Goal: Entertainment & Leisure: Consume media (video, audio)

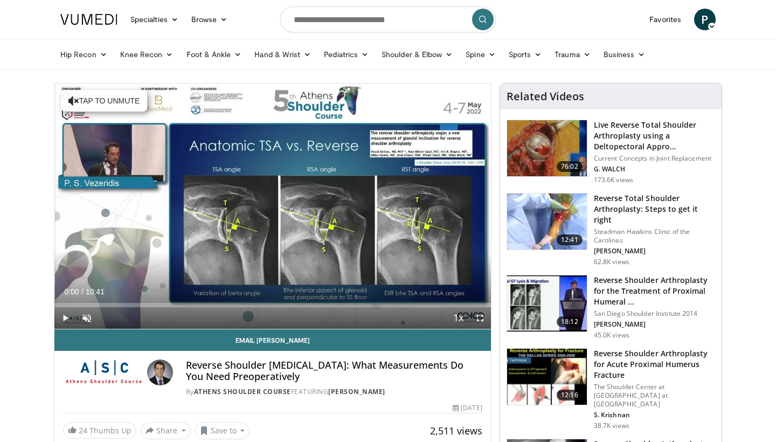
click at [65, 320] on span "Video Player" at bounding box center [65, 318] width 22 height 22
click at [87, 317] on span "Video Player" at bounding box center [87, 318] width 22 height 22
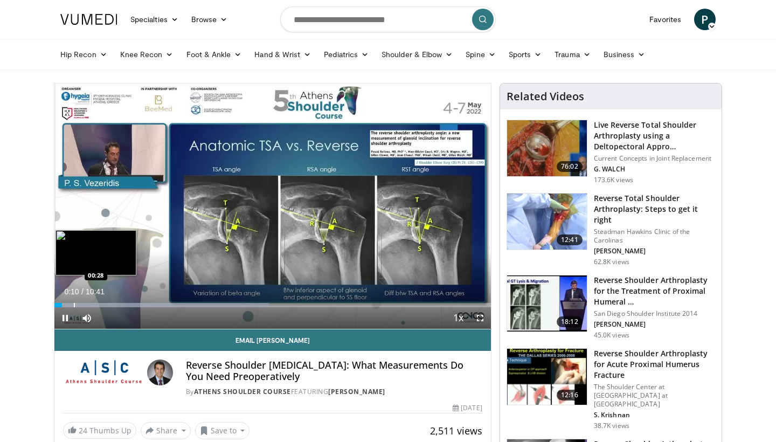
click at [74, 303] on div "Progress Bar" at bounding box center [74, 305] width 1 height 4
click at [91, 304] on div "Progress Bar" at bounding box center [91, 305] width 1 height 4
click at [105, 306] on div "Progress Bar" at bounding box center [105, 305] width 1 height 4
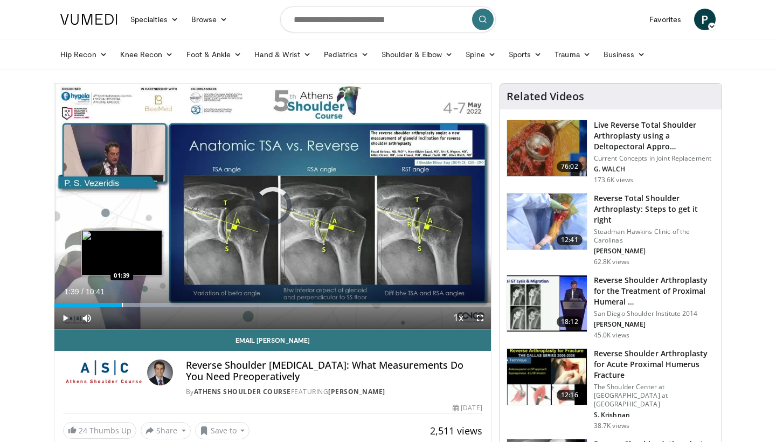
click at [122, 306] on div "Progress Bar" at bounding box center [122, 305] width 1 height 4
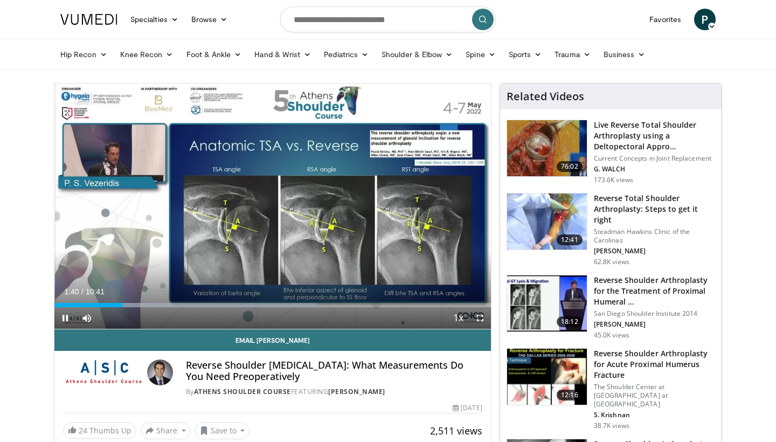
click at [138, 307] on div "Current Time 1:40 / Duration 10:41 Pause Skip Backward Skip Forward Mute 7% Loa…" at bounding box center [272, 318] width 437 height 22
click at [66, 318] on span "Video Player" at bounding box center [65, 318] width 22 height 22
click at [67, 314] on span "Video Player" at bounding box center [65, 318] width 22 height 22
click at [480, 317] on span "Video Player" at bounding box center [480, 318] width 22 height 22
click at [69, 318] on span "Video Player" at bounding box center [65, 318] width 22 height 22
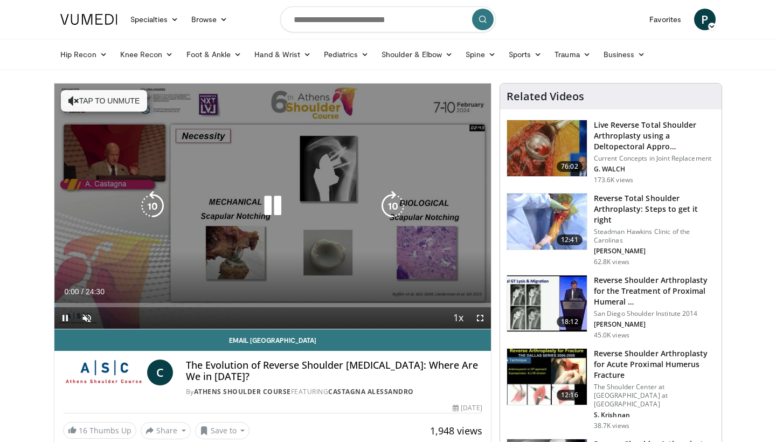
click at [81, 98] on button "Tap to unmute" at bounding box center [104, 101] width 86 height 22
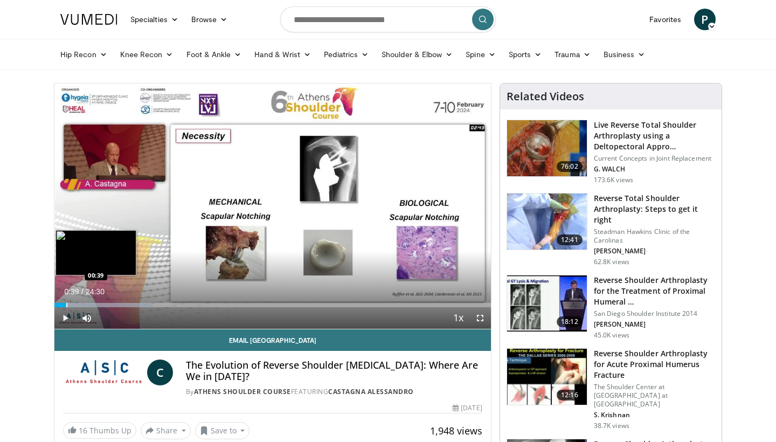
click at [66, 304] on div "Progress Bar" at bounding box center [66, 305] width 1 height 4
click at [91, 306] on div "Progress Bar" at bounding box center [91, 305] width 1 height 4
click at [110, 304] on div "Progress Bar" at bounding box center [110, 305] width 1 height 4
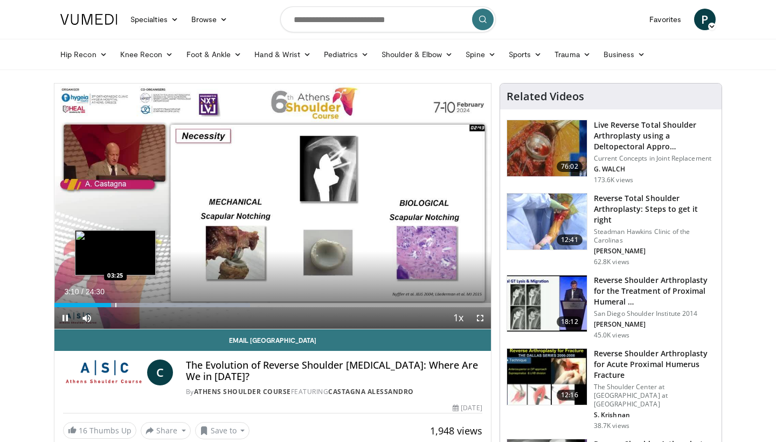
click at [115, 304] on div "Progress Bar" at bounding box center [115, 305] width 1 height 4
click at [124, 305] on div "Progress Bar" at bounding box center [124, 305] width 1 height 4
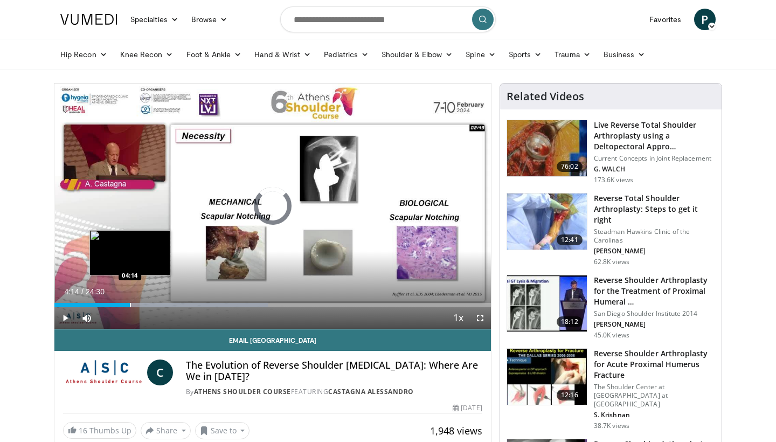
click at [130, 306] on div "Progress Bar" at bounding box center [130, 305] width 1 height 4
click at [136, 306] on div "Progress Bar" at bounding box center [135, 305] width 1 height 4
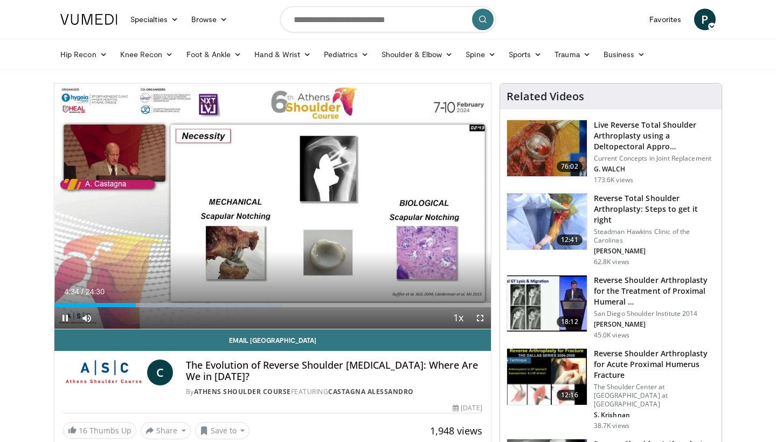
click at [142, 307] on div "Current Time 4:34 / Duration 24:30 Pause Skip Backward Skip Forward Mute 72% Lo…" at bounding box center [272, 318] width 437 height 22
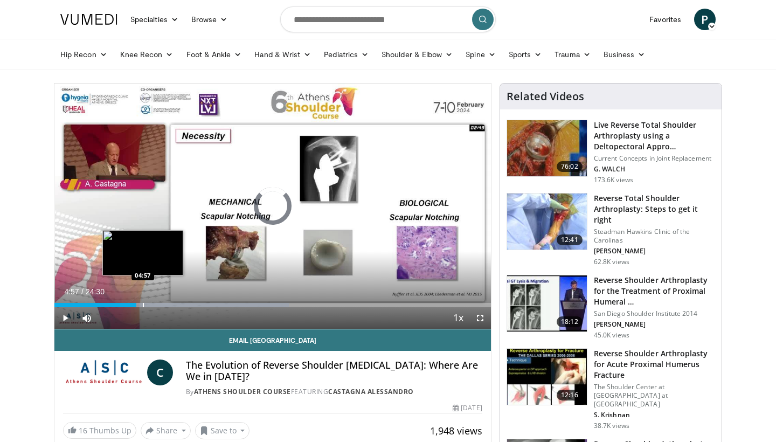
click at [143, 305] on div "Progress Bar" at bounding box center [143, 305] width 1 height 4
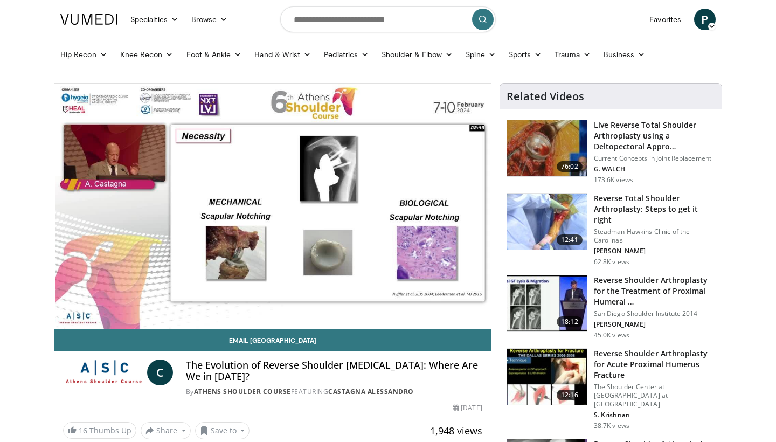
click at [149, 304] on div "10 seconds Tap to unmute" at bounding box center [272, 206] width 437 height 245
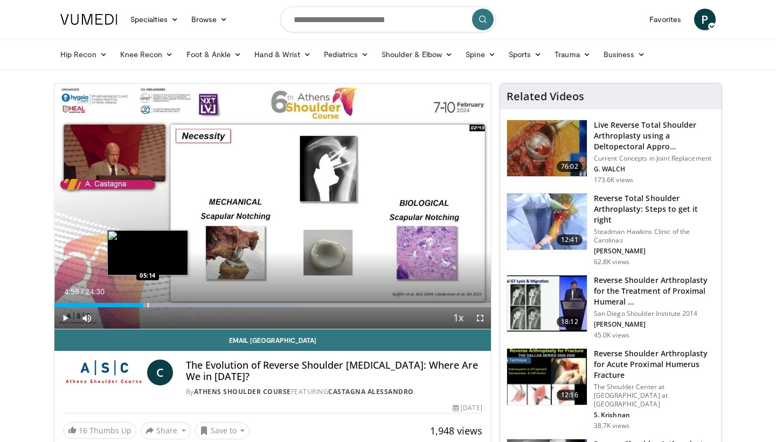
click at [149, 306] on div "Progress Bar" at bounding box center [148, 305] width 1 height 4
click at [158, 306] on div "Loaded : 55.75% 05:23 05:52" at bounding box center [272, 305] width 437 height 4
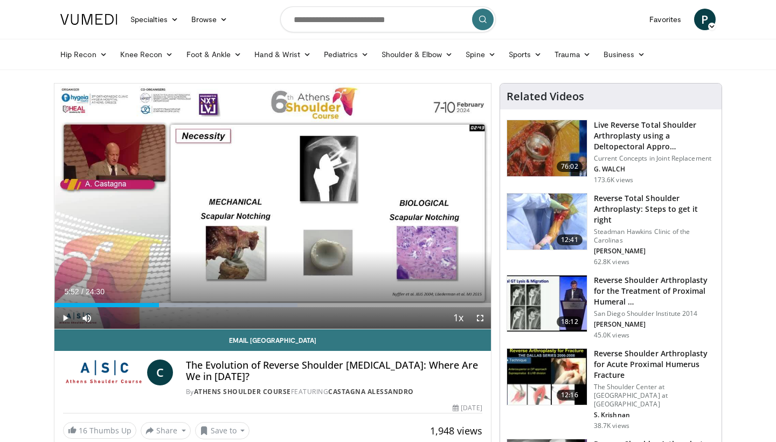
click at [65, 319] on span "Video Player" at bounding box center [65, 318] width 22 height 22
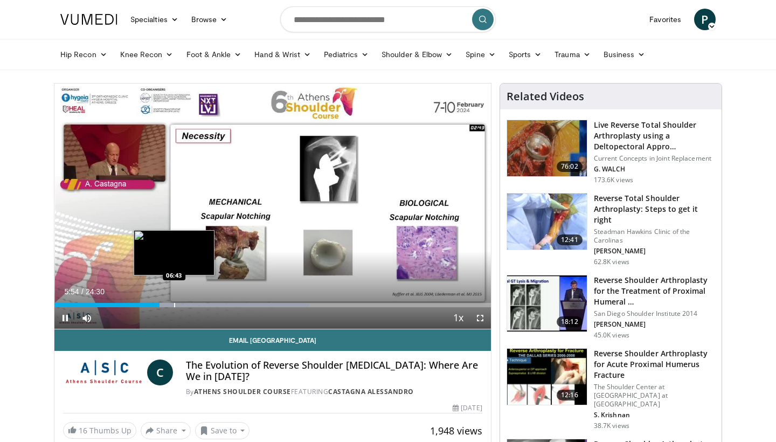
click at [174, 303] on div "Progress Bar" at bounding box center [174, 305] width 1 height 4
click at [190, 304] on div "Progress Bar" at bounding box center [243, 305] width 156 height 4
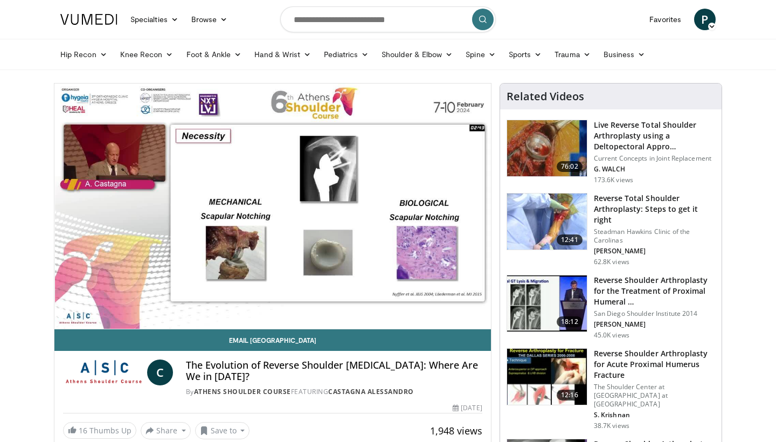
click at [197, 304] on div "10 seconds Tap to unmute" at bounding box center [272, 206] width 437 height 245
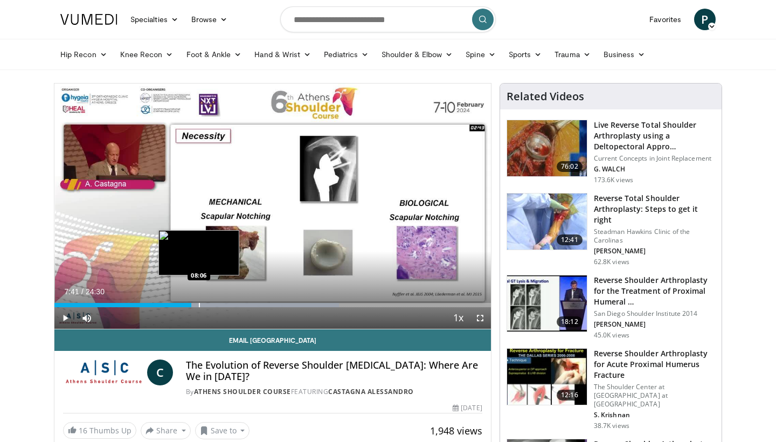
click at [199, 305] on div "Progress Bar" at bounding box center [199, 305] width 1 height 4
click at [209, 306] on div "Progress Bar" at bounding box center [209, 305] width 1 height 4
click at [216, 304] on div "Progress Bar" at bounding box center [216, 305] width 1 height 4
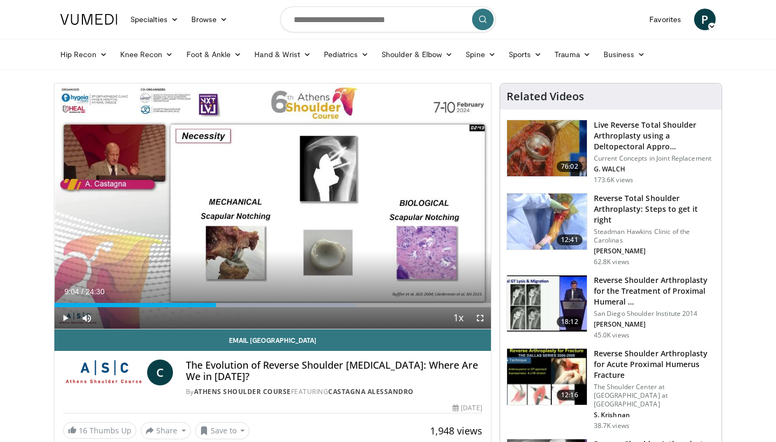
click at [65, 319] on span "Video Player" at bounding box center [65, 318] width 22 height 22
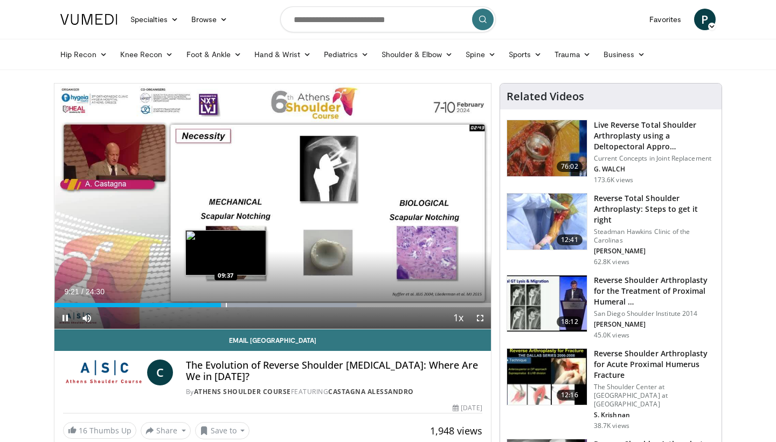
click at [226, 305] on div "Progress Bar" at bounding box center [226, 305] width 1 height 4
click at [233, 305] on div "Progress Bar" at bounding box center [233, 305] width 1 height 4
click at [238, 304] on div "Progress Bar" at bounding box center [238, 305] width 1 height 4
click at [246, 306] on div "Progress Bar" at bounding box center [246, 305] width 1 height 4
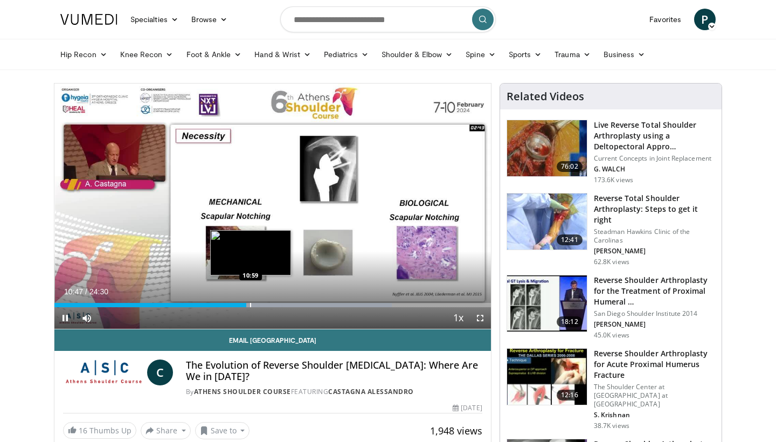
click at [251, 304] on div "Progress Bar" at bounding box center [250, 305] width 1 height 4
click at [257, 306] on div "Progress Bar" at bounding box center [257, 305] width 1 height 4
click at [262, 306] on div "Progress Bar" at bounding box center [262, 305] width 1 height 4
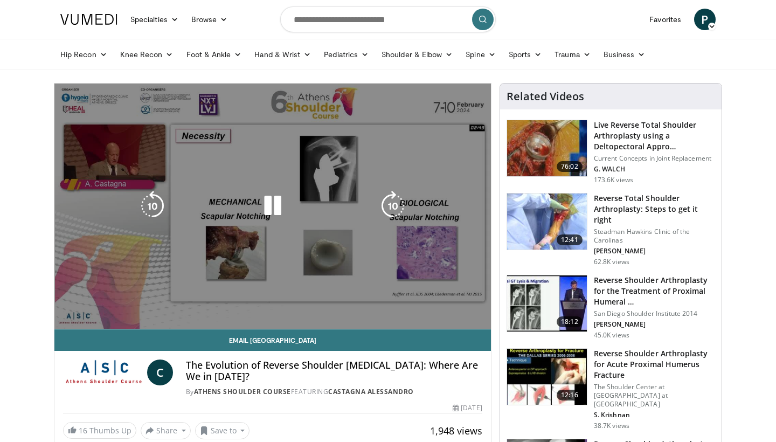
click at [267, 306] on video-js "**********" at bounding box center [272, 207] width 437 height 246
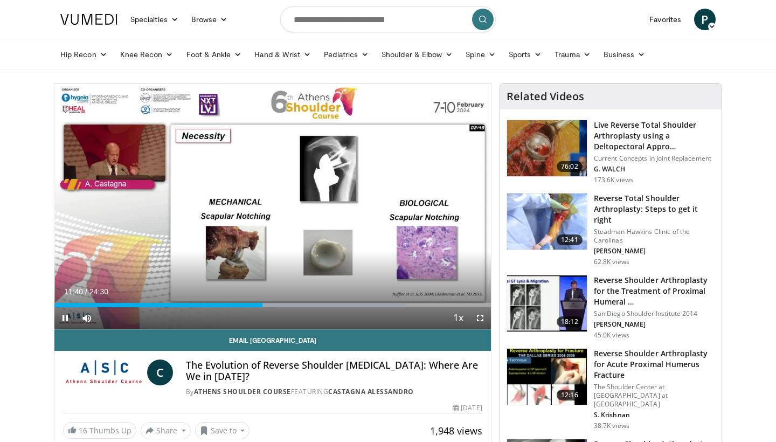
click at [271, 308] on div "Current Time 11:40 / Duration 24:30 Pause Skip Backward Skip Forward Mute 0% Lo…" at bounding box center [272, 318] width 437 height 22
click at [268, 307] on div "Progress Bar" at bounding box center [268, 305] width 1 height 4
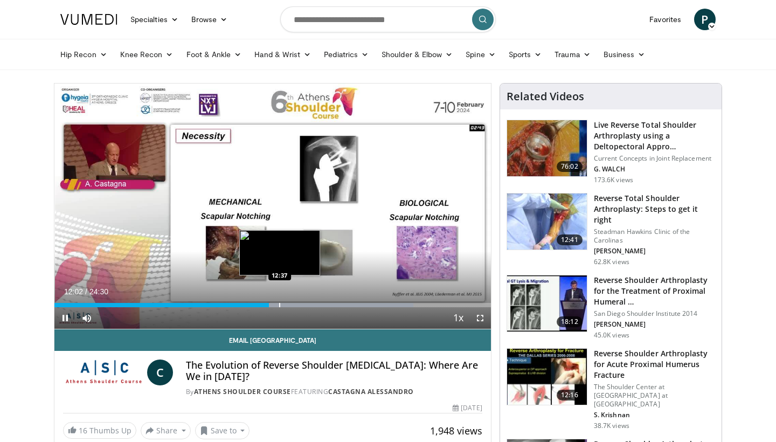
click at [280, 305] on div "Progress Bar" at bounding box center [279, 305] width 1 height 4
click at [289, 305] on div "Progress Bar" at bounding box center [289, 305] width 1 height 4
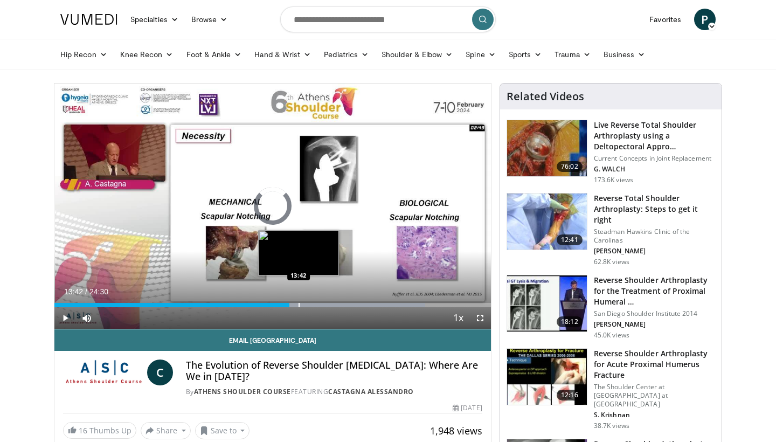
click at [299, 305] on div "Progress Bar" at bounding box center [299, 305] width 1 height 4
click at [316, 304] on div "Progress Bar" at bounding box center [316, 305] width 1 height 4
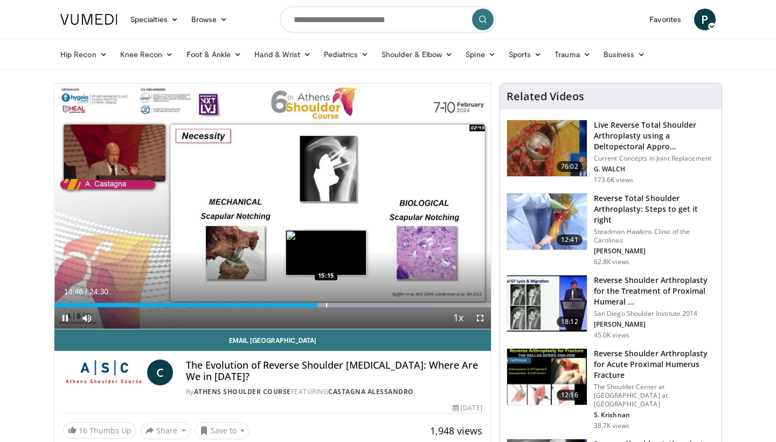
click at [326, 305] on div "Progress Bar" at bounding box center [326, 305] width 1 height 4
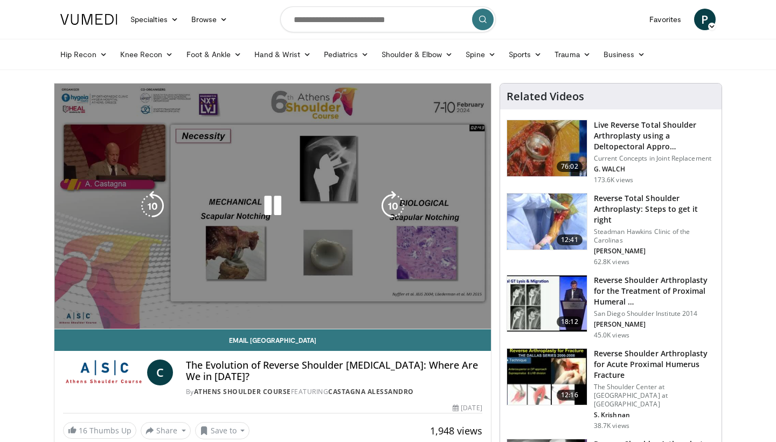
click at [343, 304] on div "10 seconds Tap to unmute" at bounding box center [272, 206] width 437 height 245
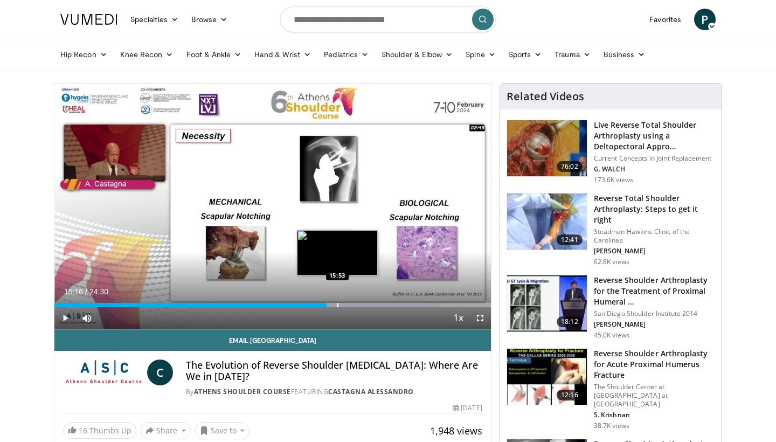
click at [337, 304] on div "Progress Bar" at bounding box center [337, 305] width 1 height 4
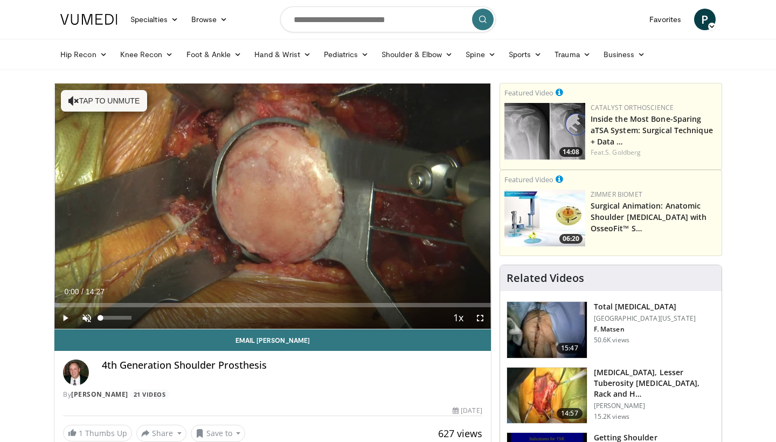
click at [87, 315] on span "Video Player" at bounding box center [87, 318] width 22 height 22
click at [65, 317] on span "Video Player" at bounding box center [65, 318] width 22 height 22
click at [108, 309] on div "Current Time 0:09 / Duration 14:27 Pause Skip Backward Skip Forward Mute Loaded…" at bounding box center [272, 318] width 437 height 22
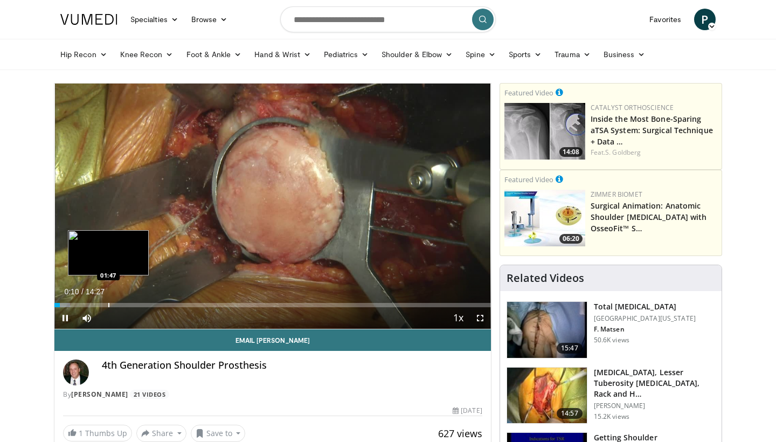
click at [109, 304] on div "Progress Bar" at bounding box center [108, 305] width 1 height 4
